Goal: Task Accomplishment & Management: Manage account settings

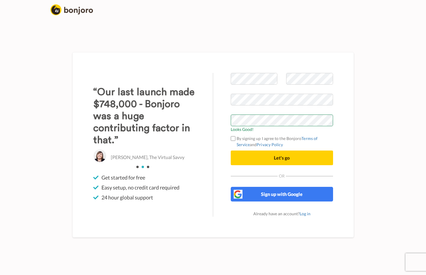
click at [293, 159] on button "Let's go" at bounding box center [282, 158] width 102 height 15
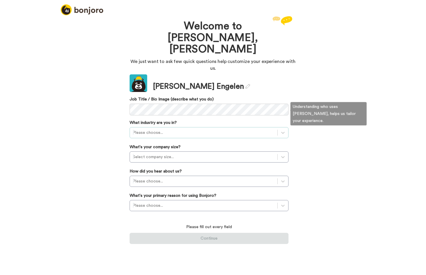
click at [170, 129] on div at bounding box center [204, 132] width 142 height 7
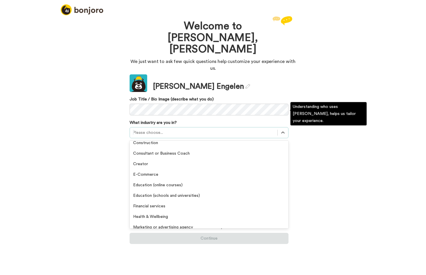
scroll to position [6, 0]
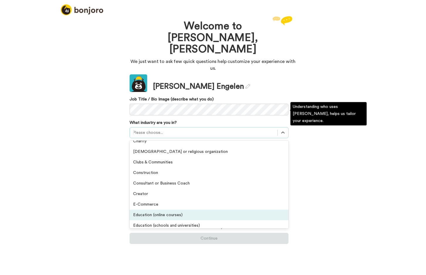
click at [168, 210] on div "Education (online courses)" at bounding box center [209, 215] width 159 height 11
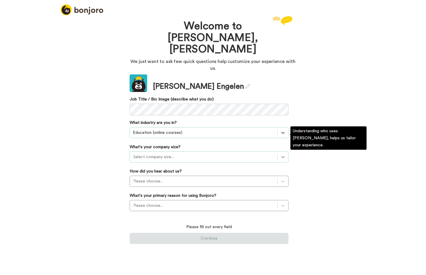
click at [281, 154] on icon at bounding box center [283, 157] width 6 height 6
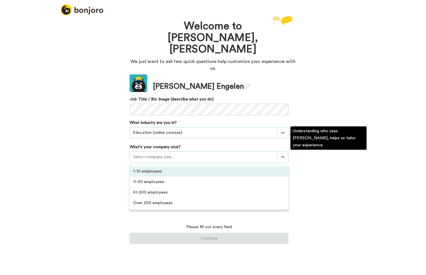
click at [148, 166] on div "1-10 employees" at bounding box center [209, 171] width 159 height 11
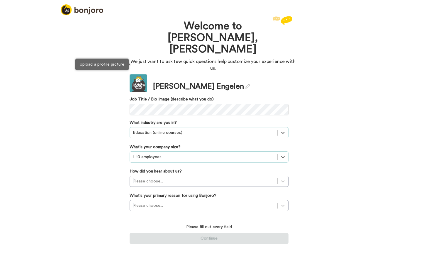
click at [142, 82] on div "Update" at bounding box center [139, 85] width 18 height 6
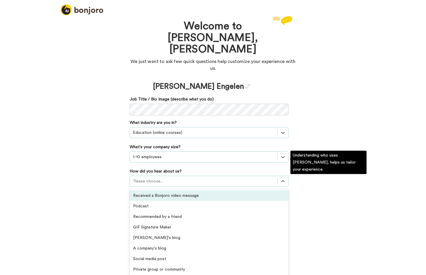
click at [158, 178] on div "Please choose..." at bounding box center [204, 181] width 142 height 6
click at [149, 191] on div "Received a Bonjoro video message" at bounding box center [209, 196] width 159 height 11
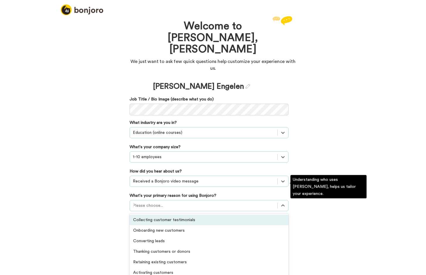
click at [174, 202] on div at bounding box center [204, 205] width 142 height 7
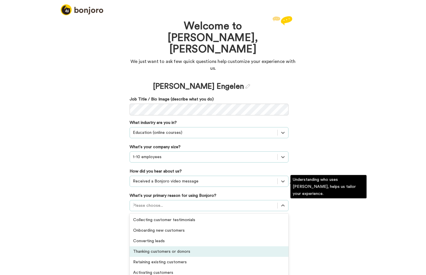
click at [157, 246] on div "Thanking customers or donors" at bounding box center [209, 251] width 159 height 11
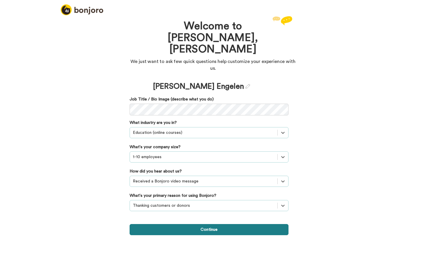
click at [227, 224] on button "Continue" at bounding box center [209, 229] width 159 height 11
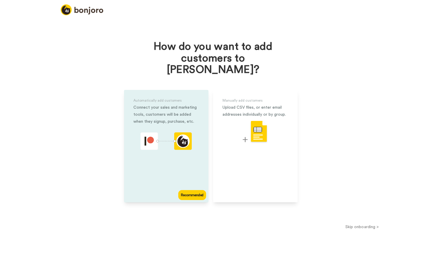
click at [191, 190] on div "Recommended" at bounding box center [192, 195] width 28 height 10
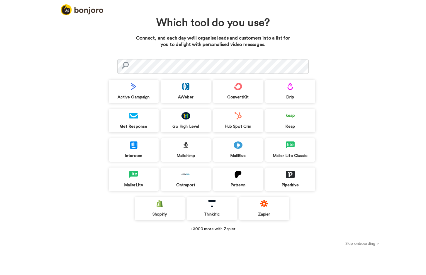
click at [357, 245] on button "Skip onboarding >" at bounding box center [362, 244] width 128 height 6
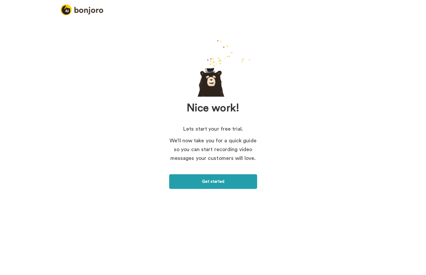
click at [220, 183] on link "Get started" at bounding box center [213, 181] width 88 height 15
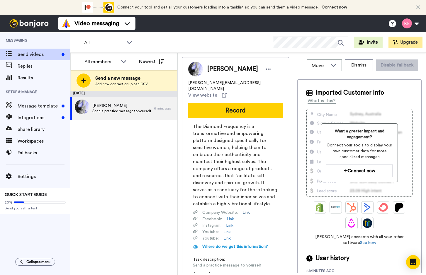
click at [246, 210] on link "Link" at bounding box center [245, 213] width 7 height 6
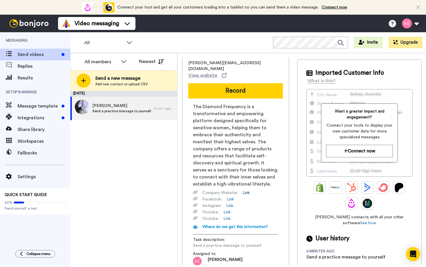
scroll to position [22, 0]
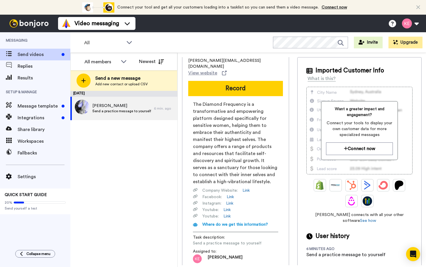
click at [227, 156] on span "The Diamond Frequency is a transformative and empowering platform designed spec…" at bounding box center [235, 143] width 85 height 84
drag, startPoint x: 225, startPoint y: 152, endPoint x: 207, endPoint y: 144, distance: 20.1
click at [207, 144] on span "The Diamond Frequency is a transformative and empowering platform designed spec…" at bounding box center [235, 143] width 85 height 84
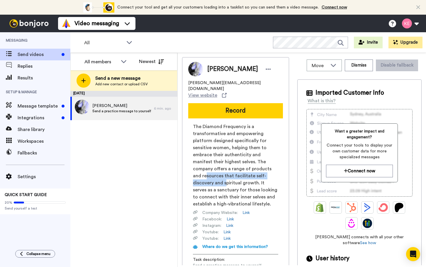
scroll to position [0, 0]
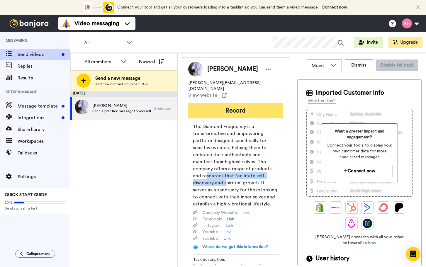
click at [235, 106] on button "Record" at bounding box center [235, 110] width 95 height 15
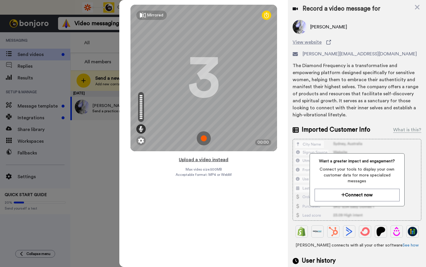
click at [215, 161] on button "Upload a video instead" at bounding box center [203, 160] width 53 height 8
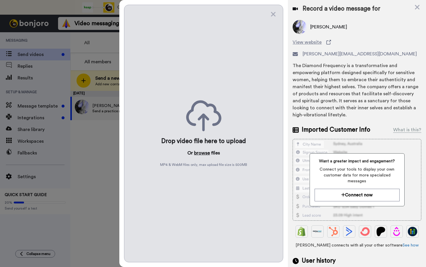
click at [205, 154] on button "browse" at bounding box center [202, 152] width 16 height 7
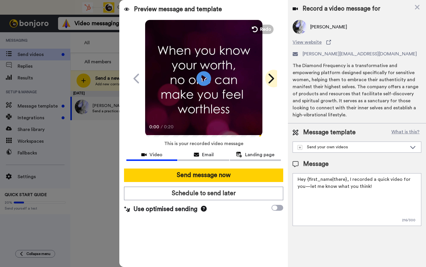
click at [272, 79] on icon at bounding box center [271, 79] width 6 height 10
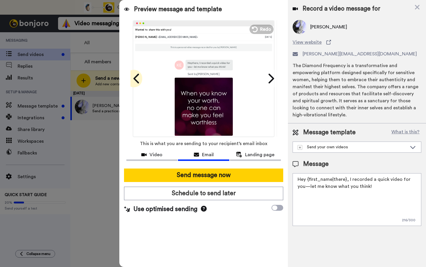
click at [138, 77] on icon at bounding box center [136, 78] width 9 height 11
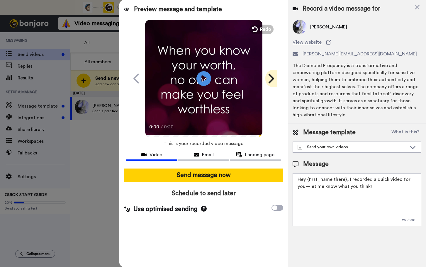
click at [271, 78] on icon at bounding box center [270, 78] width 9 height 11
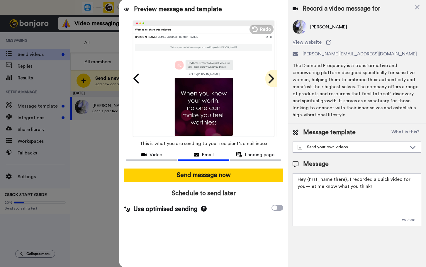
click at [271, 78] on icon at bounding box center [270, 78] width 9 height 11
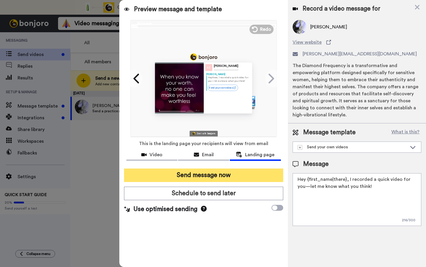
click at [211, 177] on button "Send message now" at bounding box center [203, 175] width 159 height 13
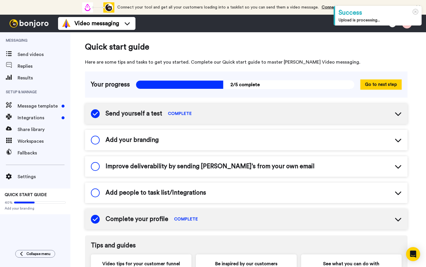
click at [152, 142] on span "Add your branding" at bounding box center [132, 140] width 53 height 9
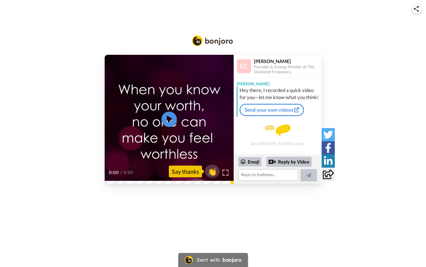
click at [168, 121] on icon "Play/Pause" at bounding box center [169, 120] width 16 height 28
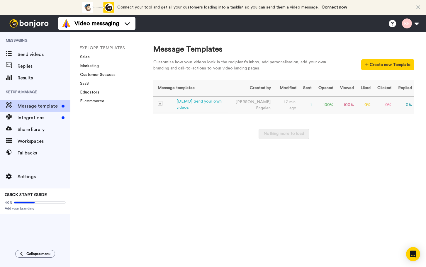
click at [196, 102] on div "[DEMO] Send your own videos" at bounding box center [201, 104] width 50 height 12
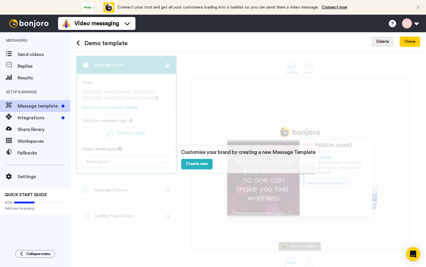
click at [347, 123] on div "Customise your brand by creating a new Message Template Create new" at bounding box center [248, 159] width 356 height 216
click at [198, 164] on link "Create new" at bounding box center [196, 164] width 31 height 11
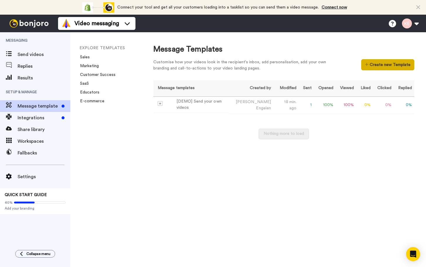
click at [379, 65] on button "Create new Template" at bounding box center [387, 64] width 53 height 11
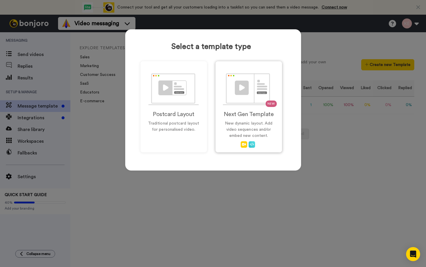
click at [251, 123] on p "New dynamic layout. Add video sequences and/or embed new content." at bounding box center [249, 129] width 54 height 18
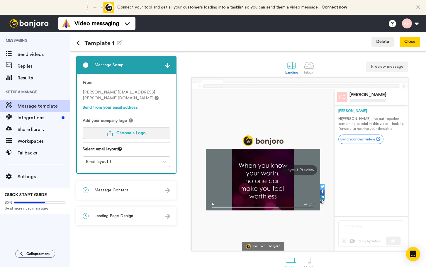
click at [130, 133] on span "Choose a Logo" at bounding box center [130, 133] width 29 height 4
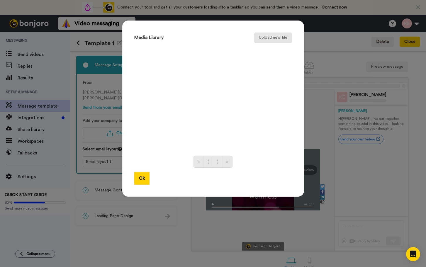
click at [272, 39] on button "Upload new file" at bounding box center [273, 38] width 38 height 11
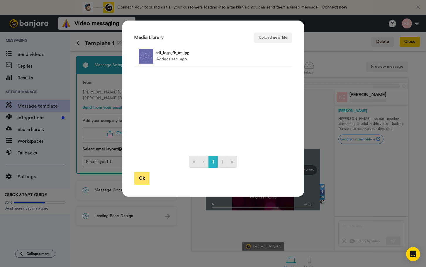
click at [142, 178] on button "Ok" at bounding box center [141, 178] width 15 height 13
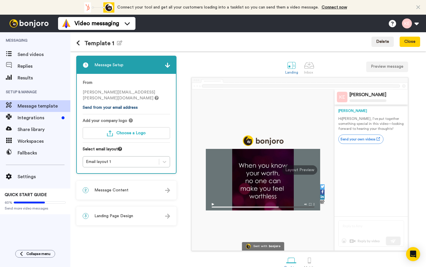
click at [129, 108] on link "Send from your email address" at bounding box center [110, 108] width 55 height 4
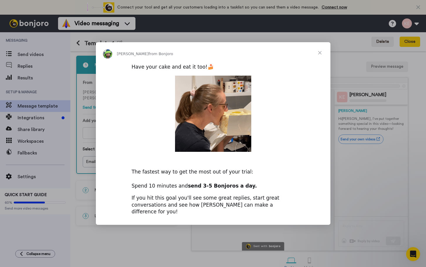
click at [320, 58] on span "Close" at bounding box center [319, 52] width 21 height 21
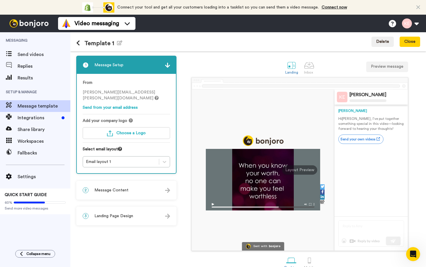
click at [44, 108] on span "Message template" at bounding box center [44, 106] width 53 height 7
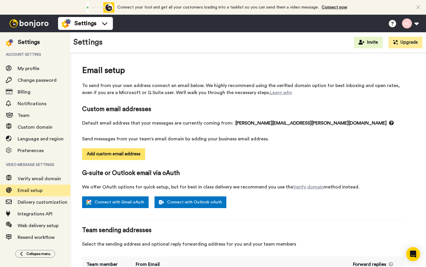
click at [128, 155] on button "Add custom email address" at bounding box center [113, 154] width 63 height 12
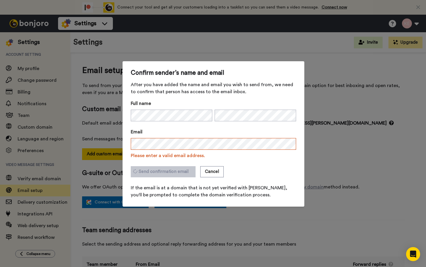
click at [255, 166] on div "Send confirmation email Cancel" at bounding box center [213, 171] width 165 height 11
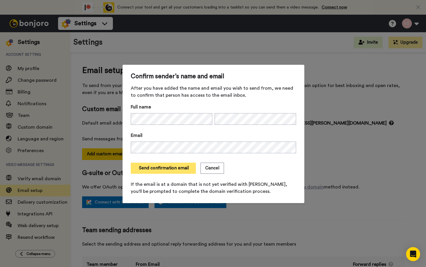
click at [180, 169] on button "Send confirmation email" at bounding box center [163, 168] width 65 height 11
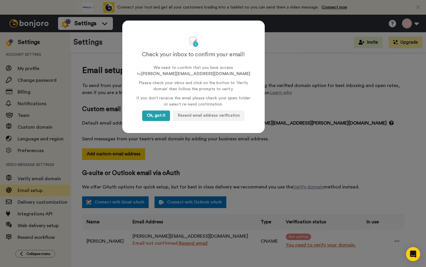
click at [149, 117] on button "Ok, got it" at bounding box center [156, 115] width 28 height 11
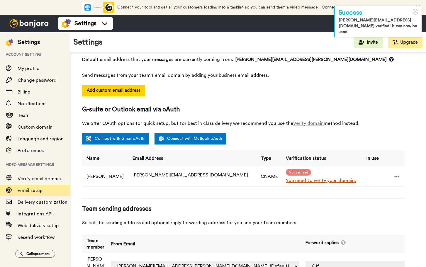
scroll to position [63, 0]
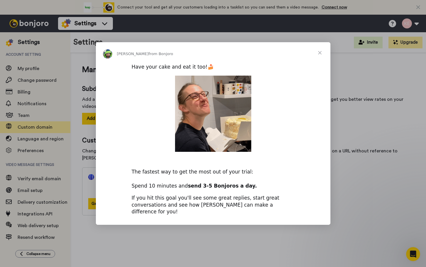
click at [322, 55] on span "Close" at bounding box center [319, 52] width 21 height 21
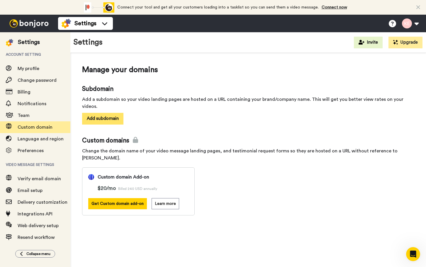
click at [113, 113] on button "Add subdomain" at bounding box center [102, 118] width 41 height 11
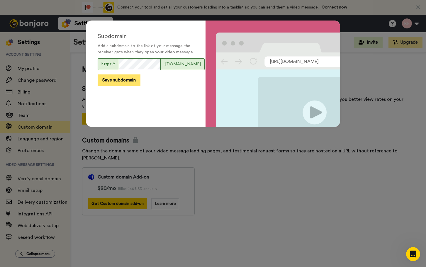
click at [120, 86] on button "Save subdomain" at bounding box center [119, 79] width 43 height 11
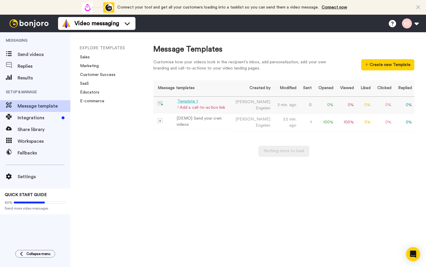
click at [192, 102] on div "Template 1" at bounding box center [201, 101] width 48 height 6
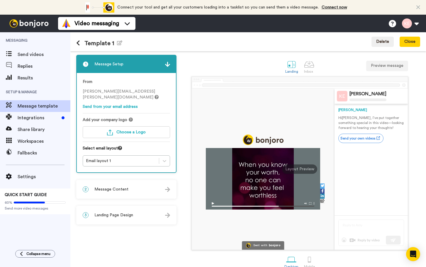
scroll to position [1, 0]
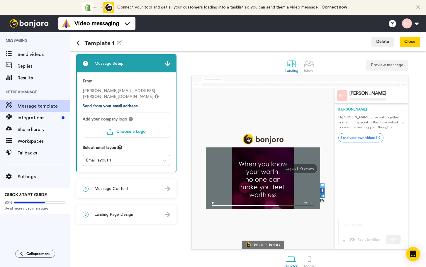
click at [125, 106] on link "Send from your email address" at bounding box center [110, 106] width 55 height 4
click at [117, 106] on link "Send from your email address" at bounding box center [110, 106] width 55 height 4
click at [130, 132] on span "Choose a Logo" at bounding box center [130, 132] width 29 height 4
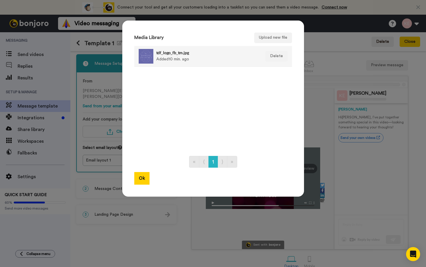
click at [196, 59] on div "tdf_logo_fb_tm.jpg Added 10 min. ago" at bounding box center [206, 56] width 101 height 15
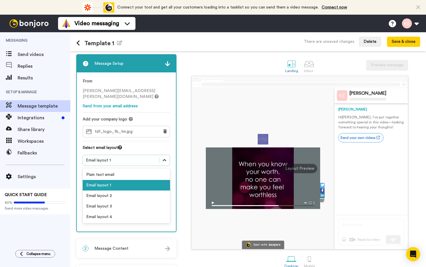
click at [159, 160] on div at bounding box center [164, 160] width 11 height 11
click at [110, 198] on div "Email layout 2" at bounding box center [126, 196] width 87 height 11
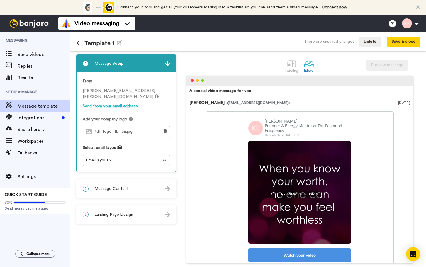
scroll to position [33, 0]
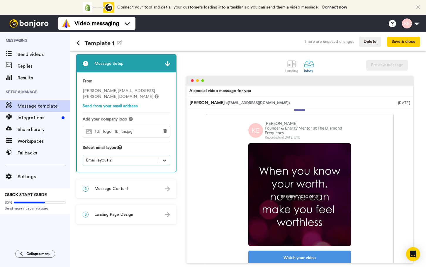
click at [162, 160] on icon at bounding box center [164, 160] width 6 height 6
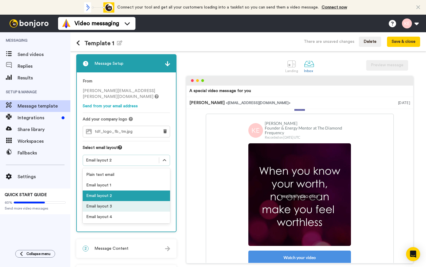
click at [115, 205] on div "Email layout 3" at bounding box center [126, 206] width 87 height 11
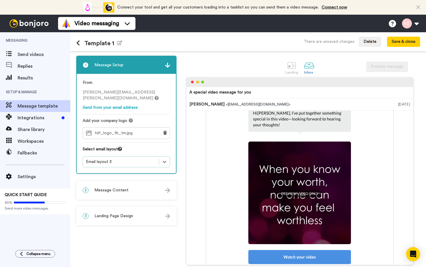
scroll to position [20, 0]
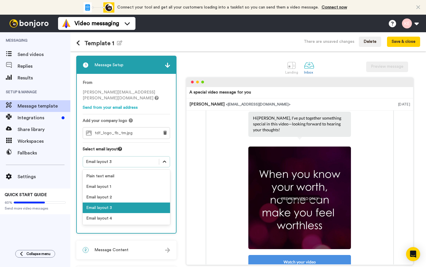
click at [163, 162] on icon at bounding box center [165, 162] width 4 height 2
click at [117, 222] on div "Email layout 4" at bounding box center [126, 218] width 87 height 11
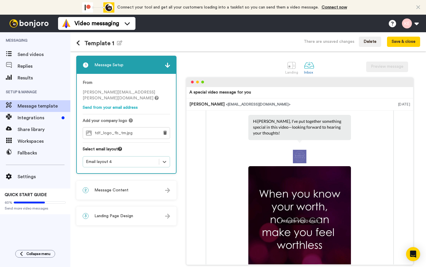
scroll to position [28, 0]
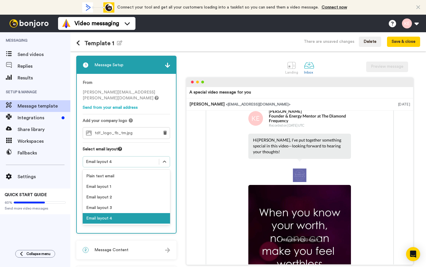
click at [137, 163] on div "Email layout 4" at bounding box center [121, 162] width 70 height 6
click at [110, 187] on div "Email layout 1" at bounding box center [126, 186] width 87 height 11
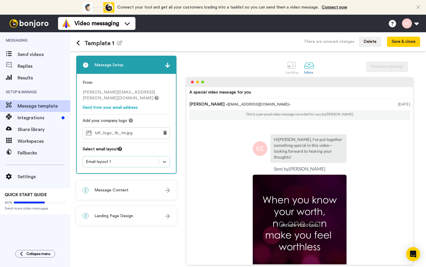
scroll to position [0, 0]
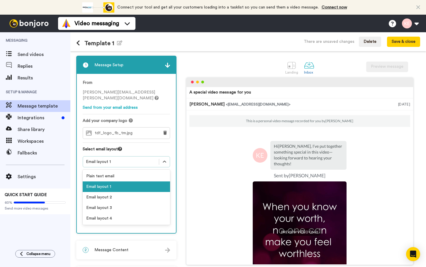
click at [130, 162] on div "Email layout 1" at bounding box center [121, 162] width 70 height 6
click at [112, 197] on div "Email layout 2" at bounding box center [126, 197] width 87 height 11
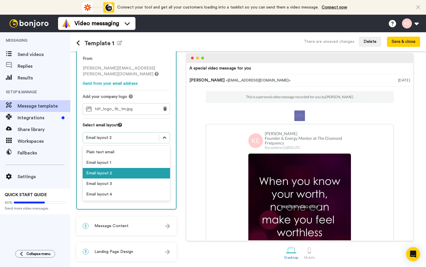
click at [161, 138] on icon at bounding box center [164, 138] width 6 height 6
click at [111, 184] on div "Email layout 3" at bounding box center [126, 183] width 87 height 11
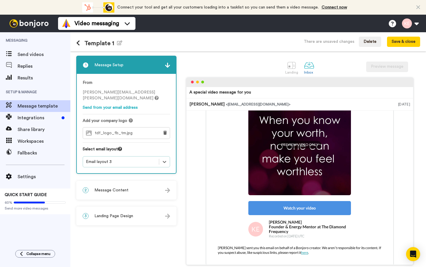
scroll to position [74, 0]
click at [165, 163] on icon at bounding box center [164, 162] width 6 height 6
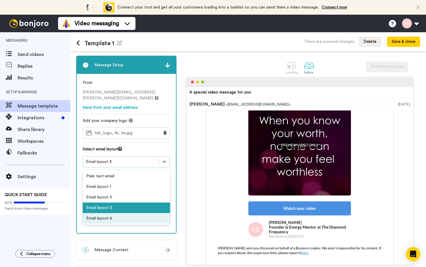
click at [118, 218] on div "Email layout 4" at bounding box center [126, 218] width 87 height 11
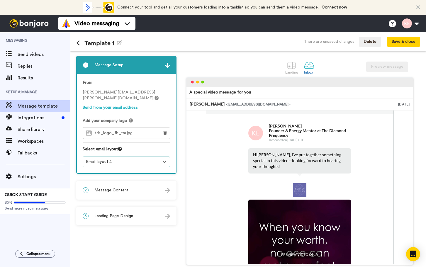
scroll to position [12, 0]
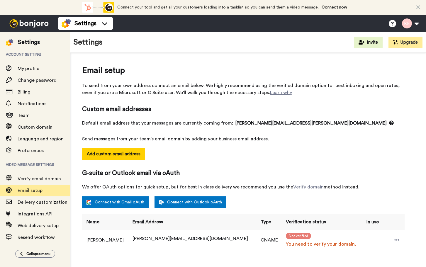
scroll to position [63, 0]
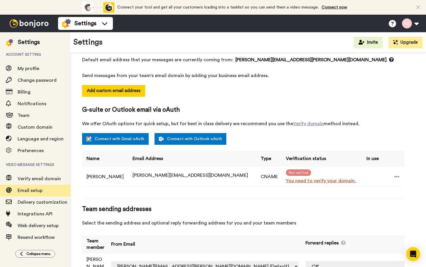
click at [294, 181] on link "You need to verify your domain." at bounding box center [323, 180] width 74 height 7
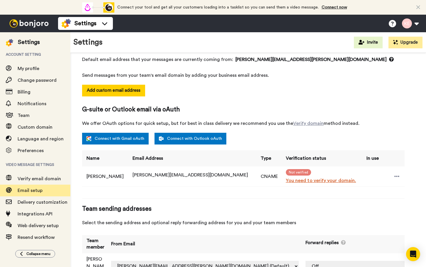
scroll to position [63, 0]
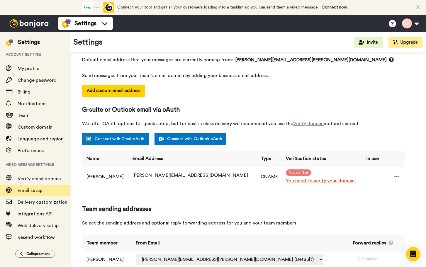
select select "163892"
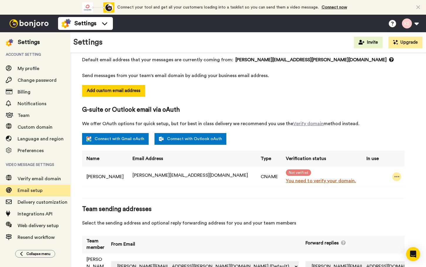
click at [394, 176] on icon at bounding box center [396, 177] width 5 height 6
click at [392, 125] on span "We offer OAuth options for quick setup, but for best in class delivery we recom…" at bounding box center [243, 123] width 322 height 7
